Goal: Task Accomplishment & Management: Manage account settings

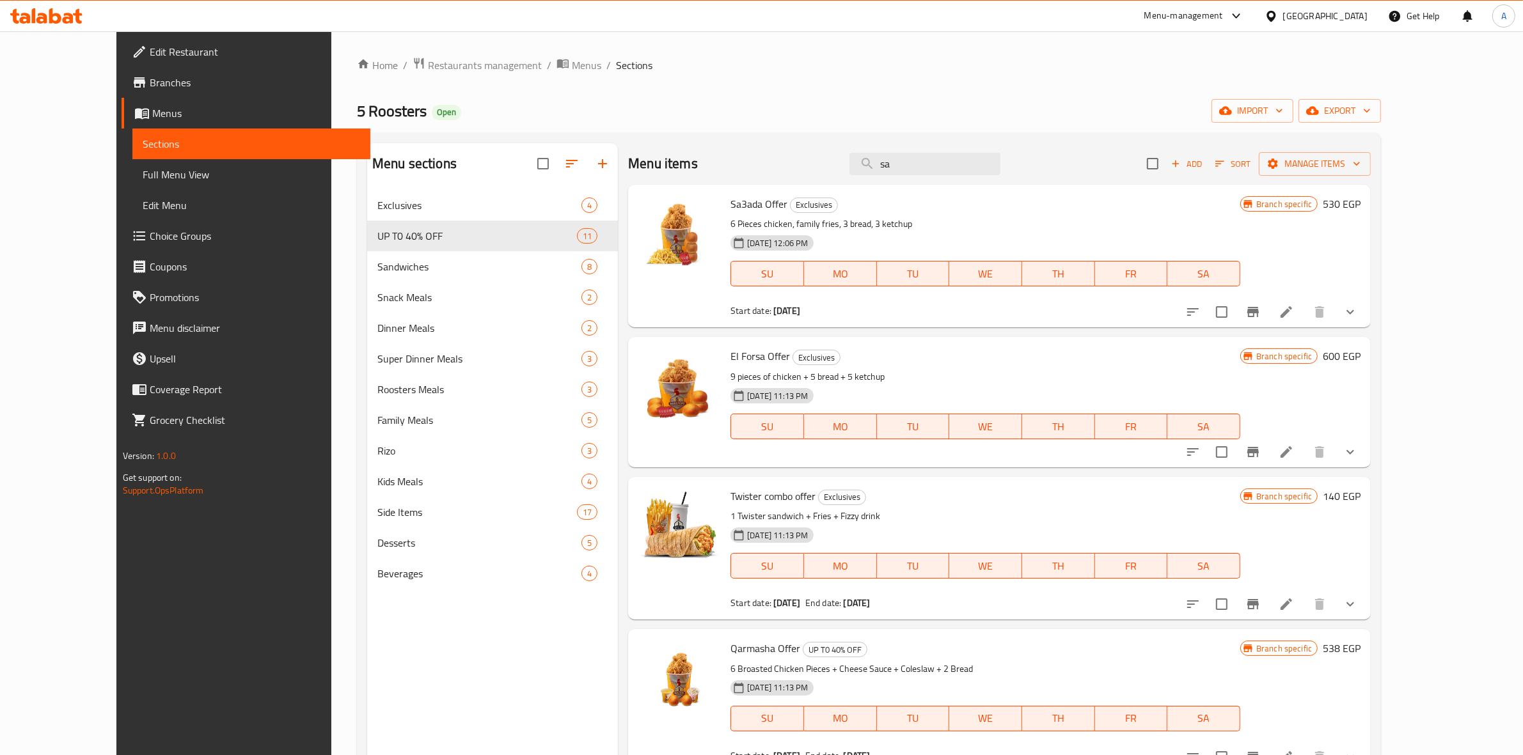
click at [56, 15] on icon at bounding box center [55, 15] width 12 height 15
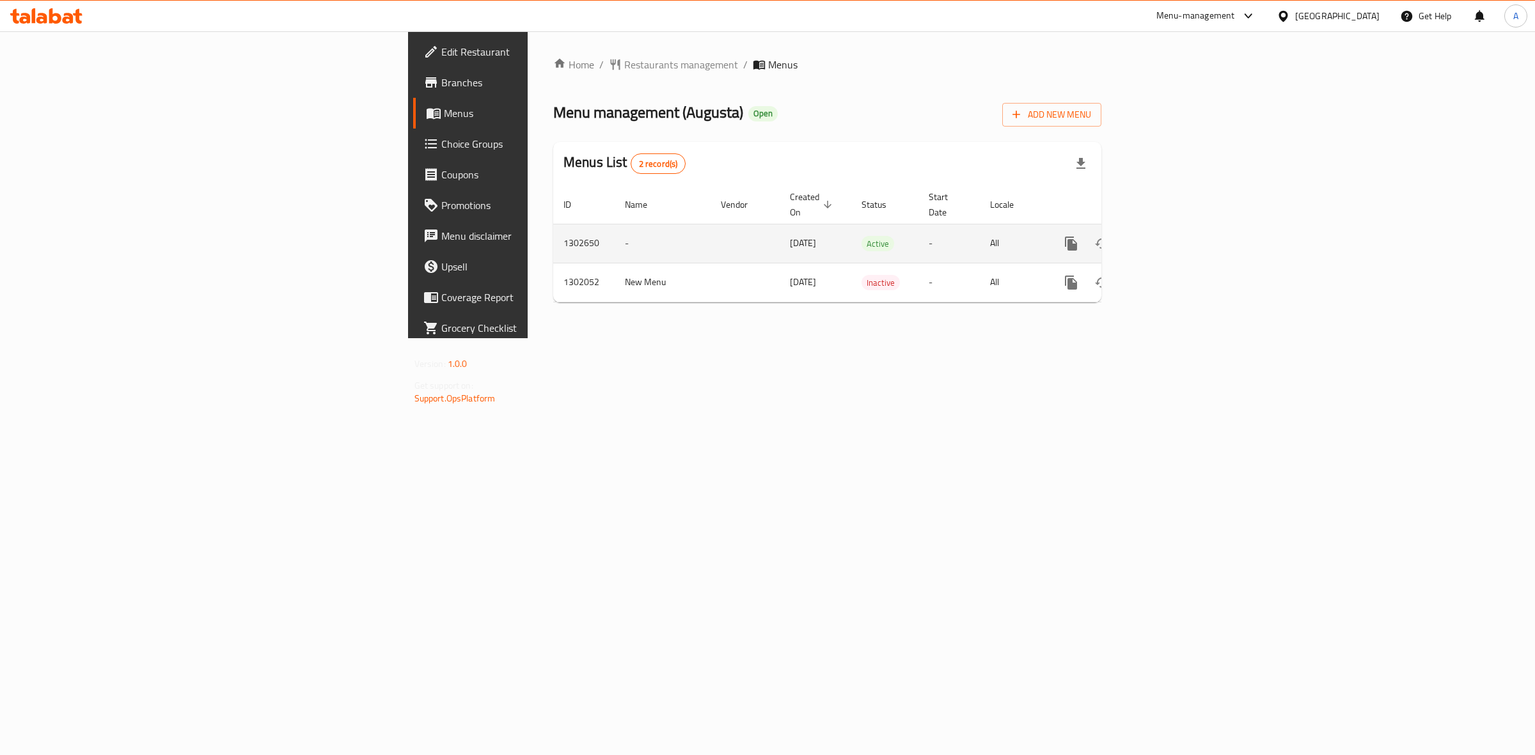
click at [1169, 238] on icon "enhanced table" at bounding box center [1164, 244] width 12 height 12
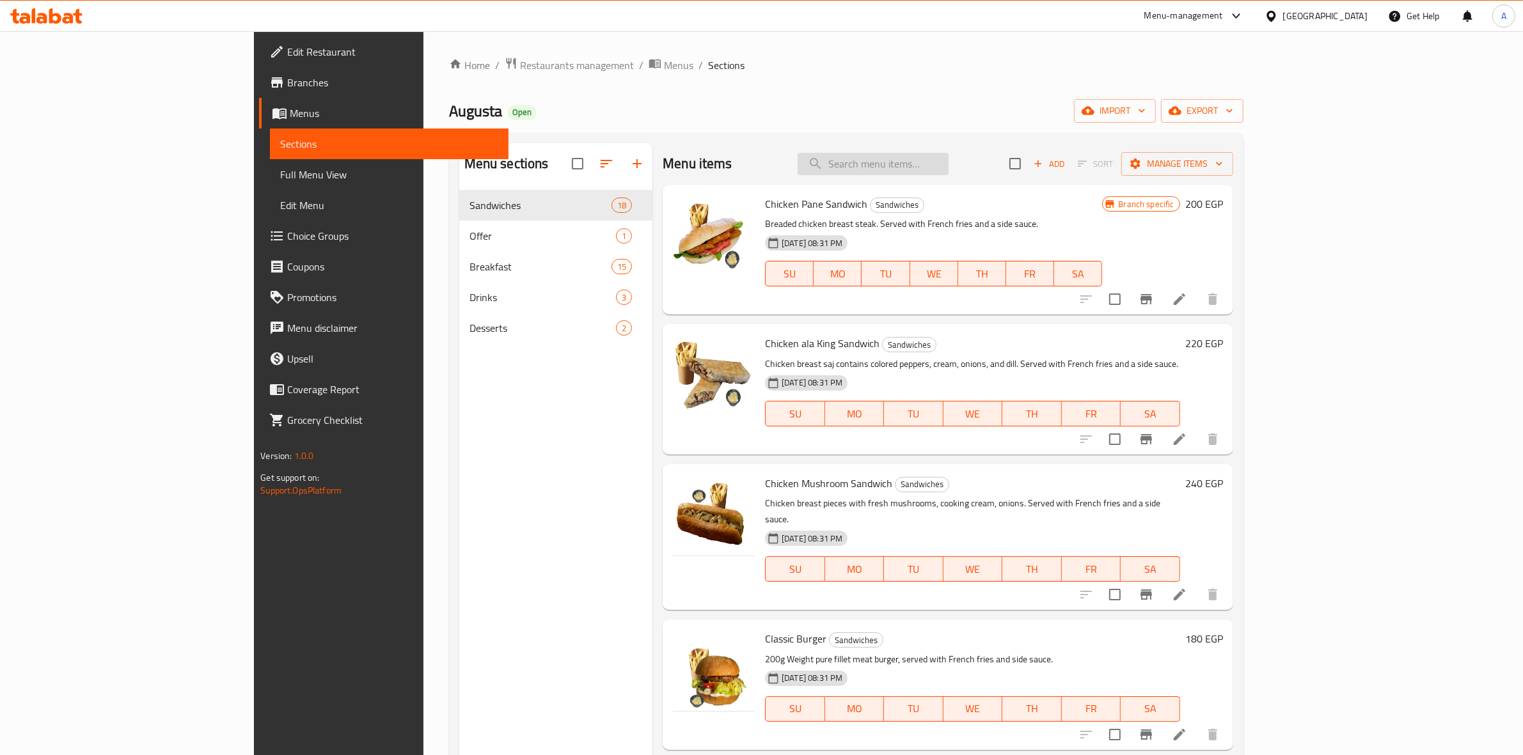
click at [948, 168] on input "search" at bounding box center [873, 164] width 151 height 22
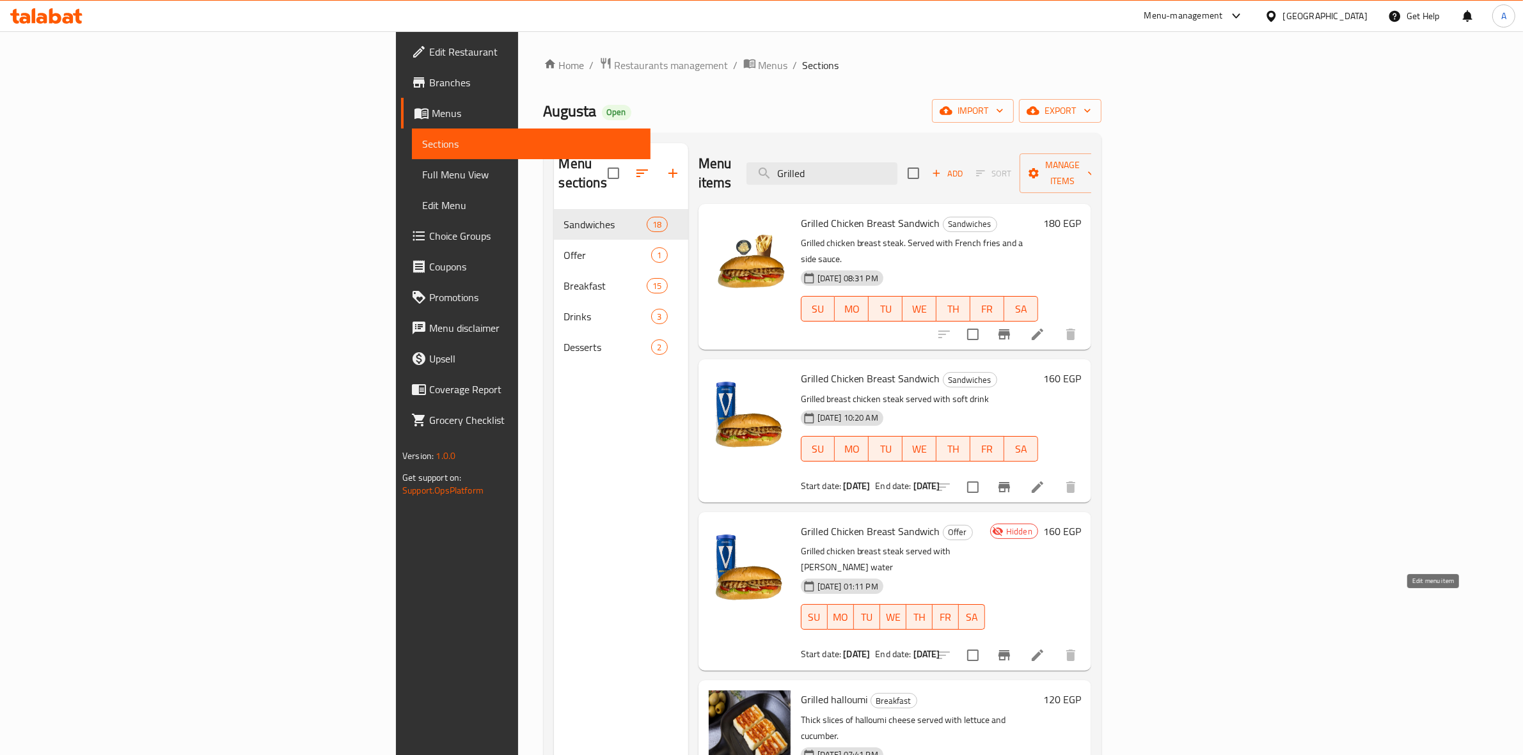
type input "Grilled"
click at [1045, 648] on icon at bounding box center [1037, 655] width 15 height 15
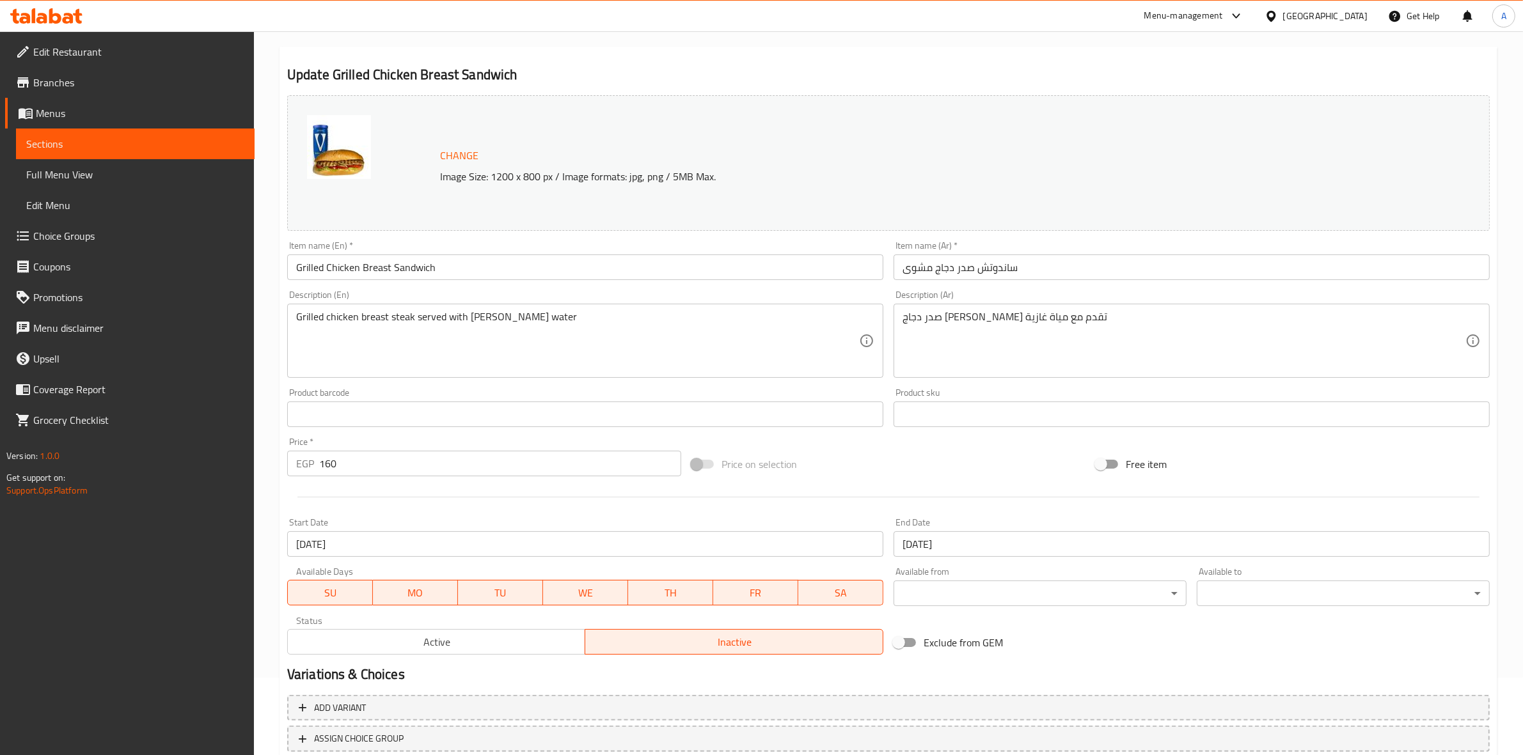
scroll to position [165, 0]
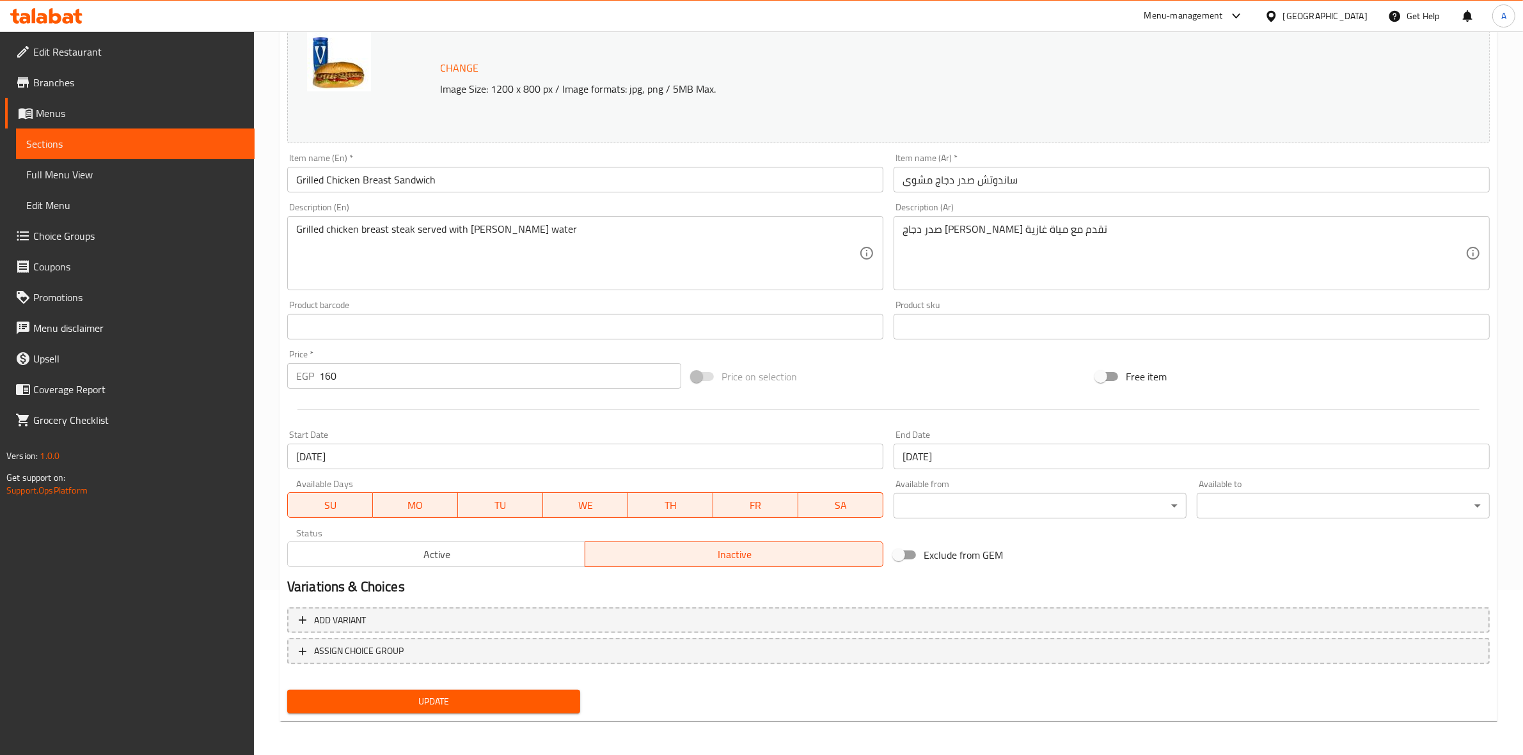
click at [1393, 581] on h2 "Variations & Choices" at bounding box center [888, 587] width 1202 height 19
click at [1443, 551] on div "Change Image Size: 1200 x 800 px / Image formats: jpg, png / 5MB Max. Item name…" at bounding box center [888, 288] width 1213 height 570
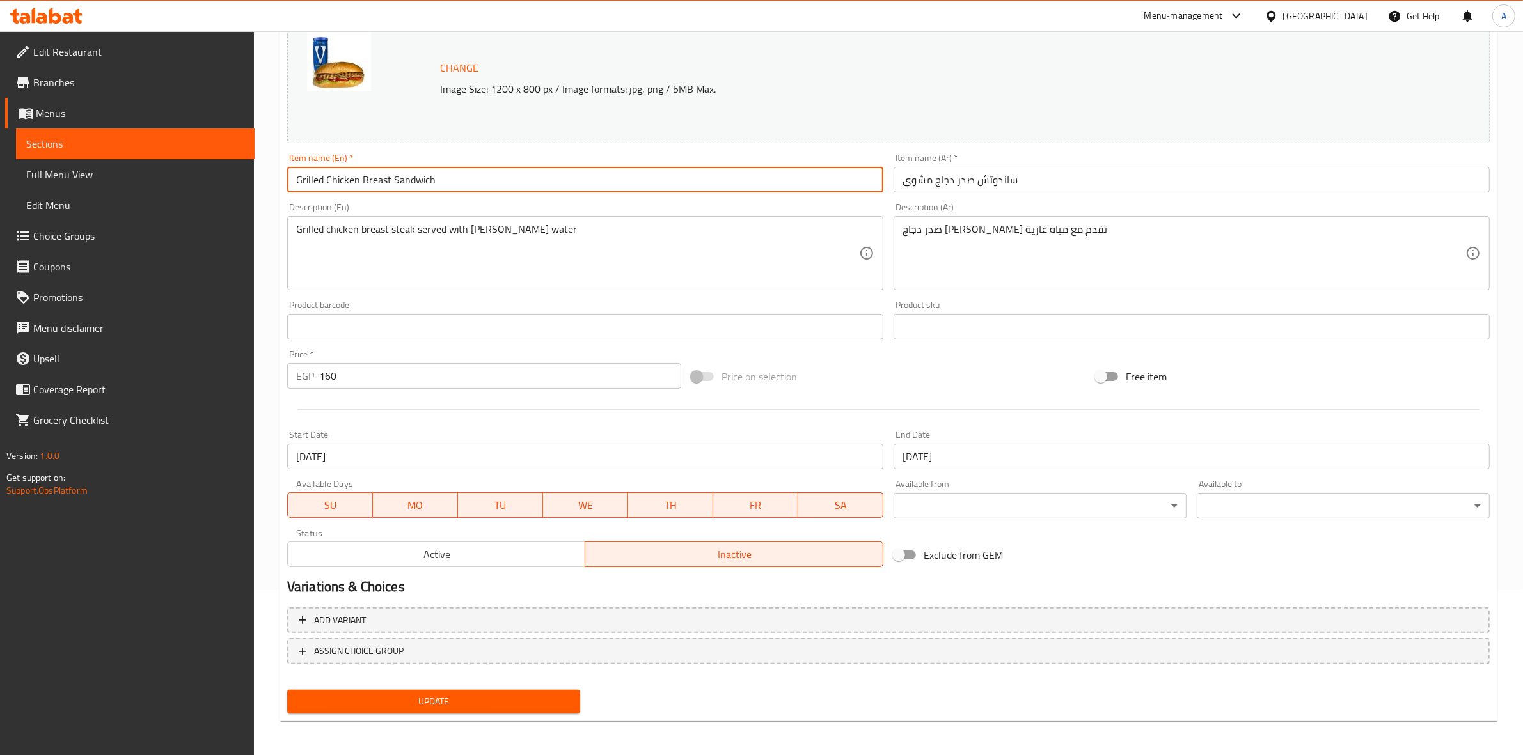
drag, startPoint x: 449, startPoint y: 183, endPoint x: 345, endPoint y: 98, distance: 134.1
click at [235, 176] on div "Edit Restaurant Branches Menus Sections Full Menu View Edit Menu Choice Groups …" at bounding box center [761, 311] width 1523 height 891
click at [442, 562] on span "Active" at bounding box center [437, 555] width 288 height 19
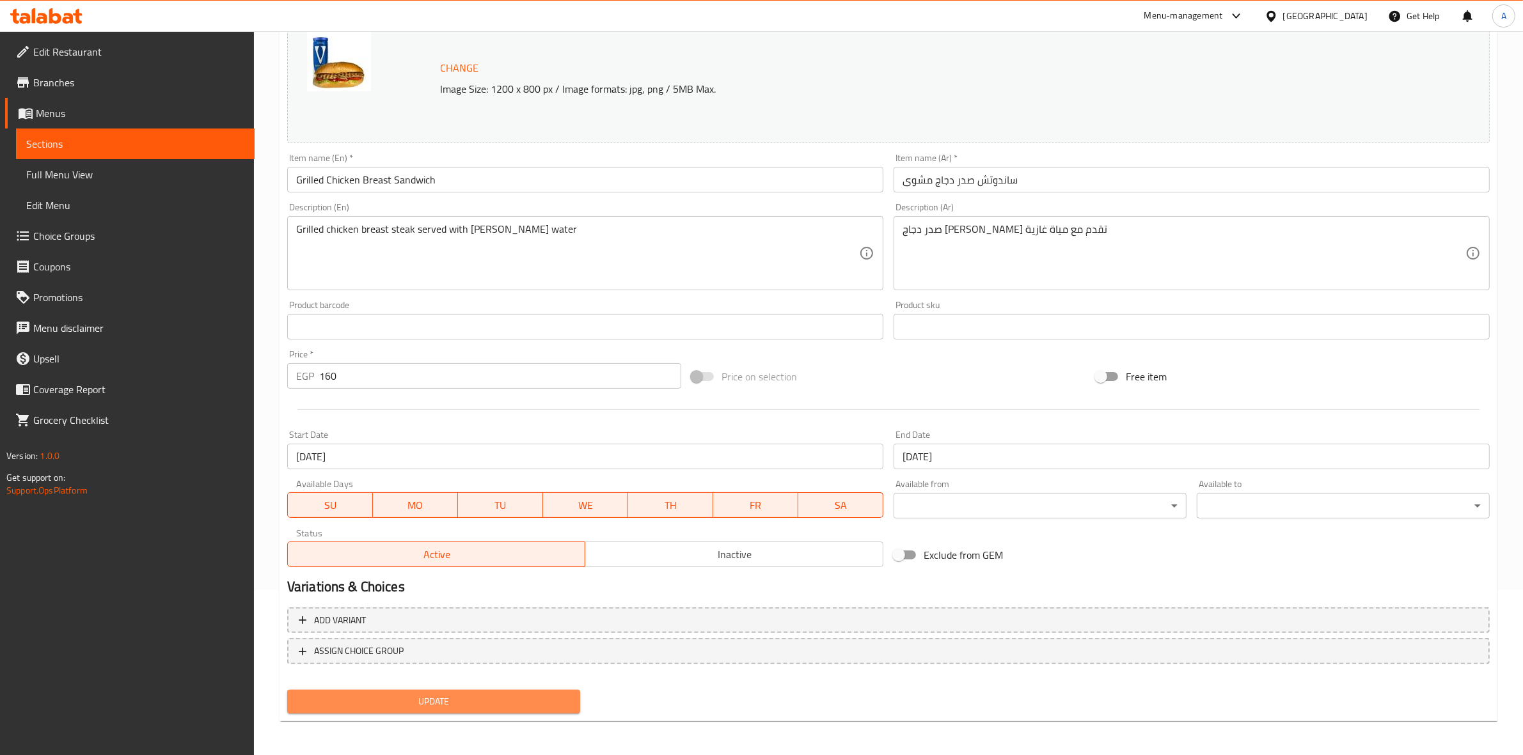
click at [453, 701] on span "Update" at bounding box center [433, 702] width 272 height 16
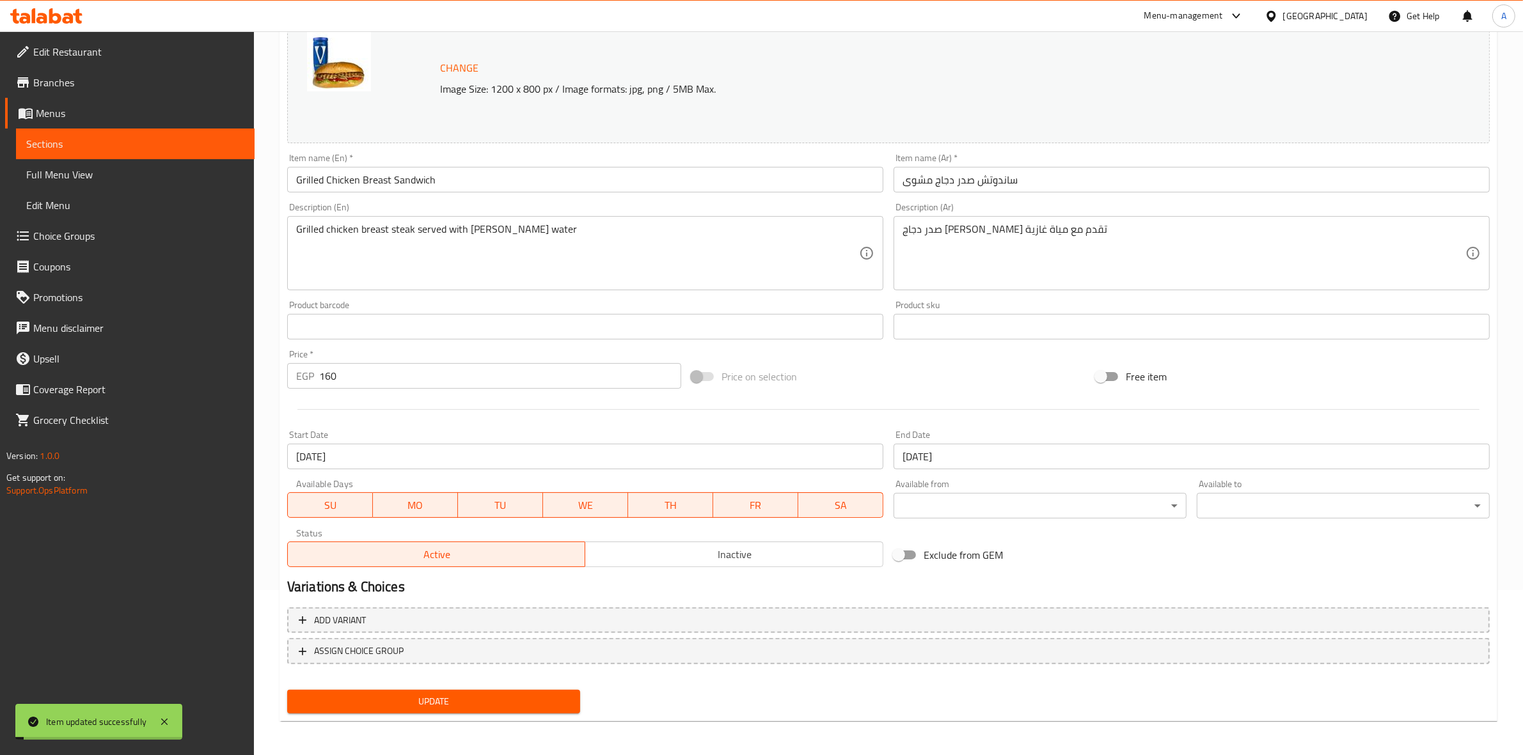
click at [750, 705] on div "Update" at bounding box center [888, 702] width 1213 height 34
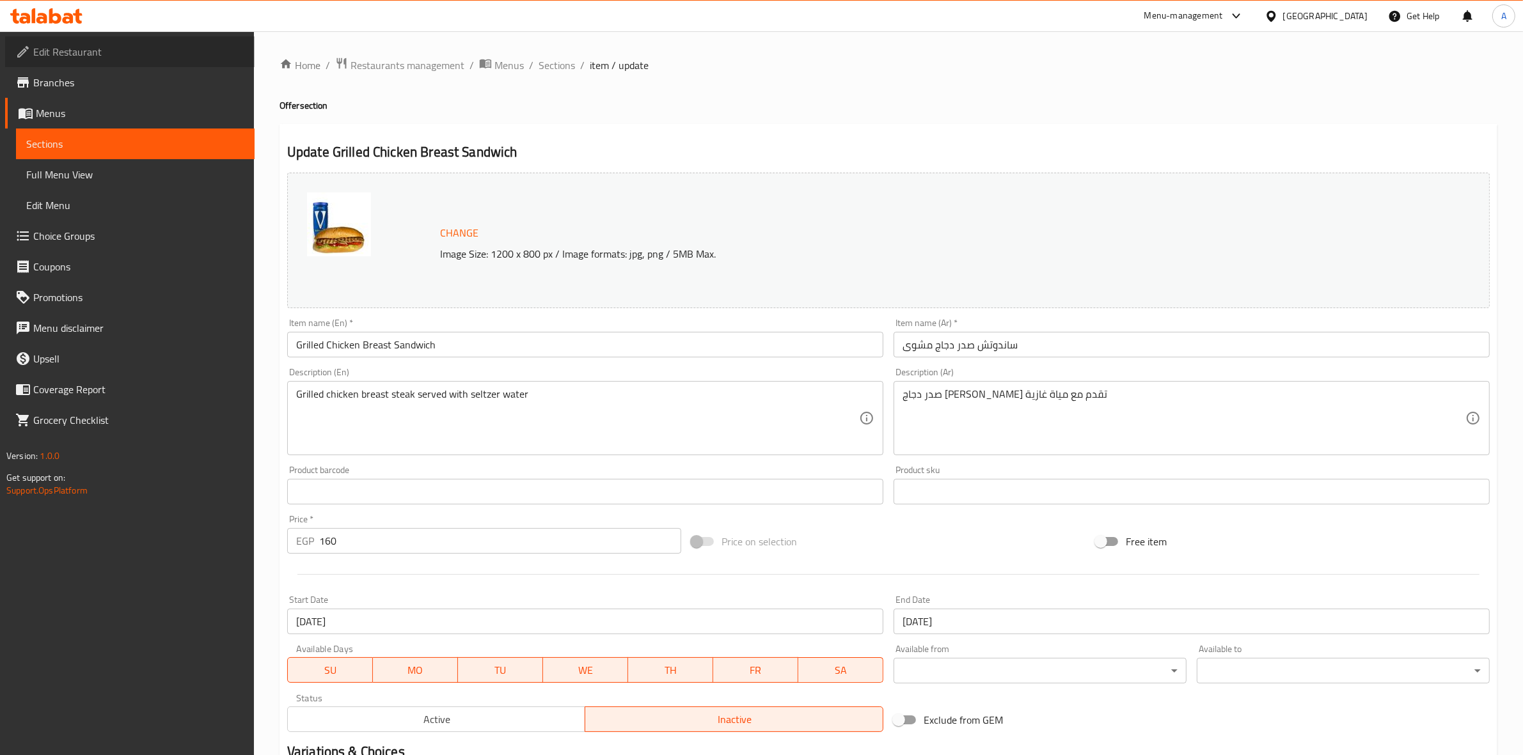
click at [86, 55] on span "Edit Restaurant" at bounding box center [138, 51] width 211 height 15
